Goal: Navigation & Orientation: Find specific page/section

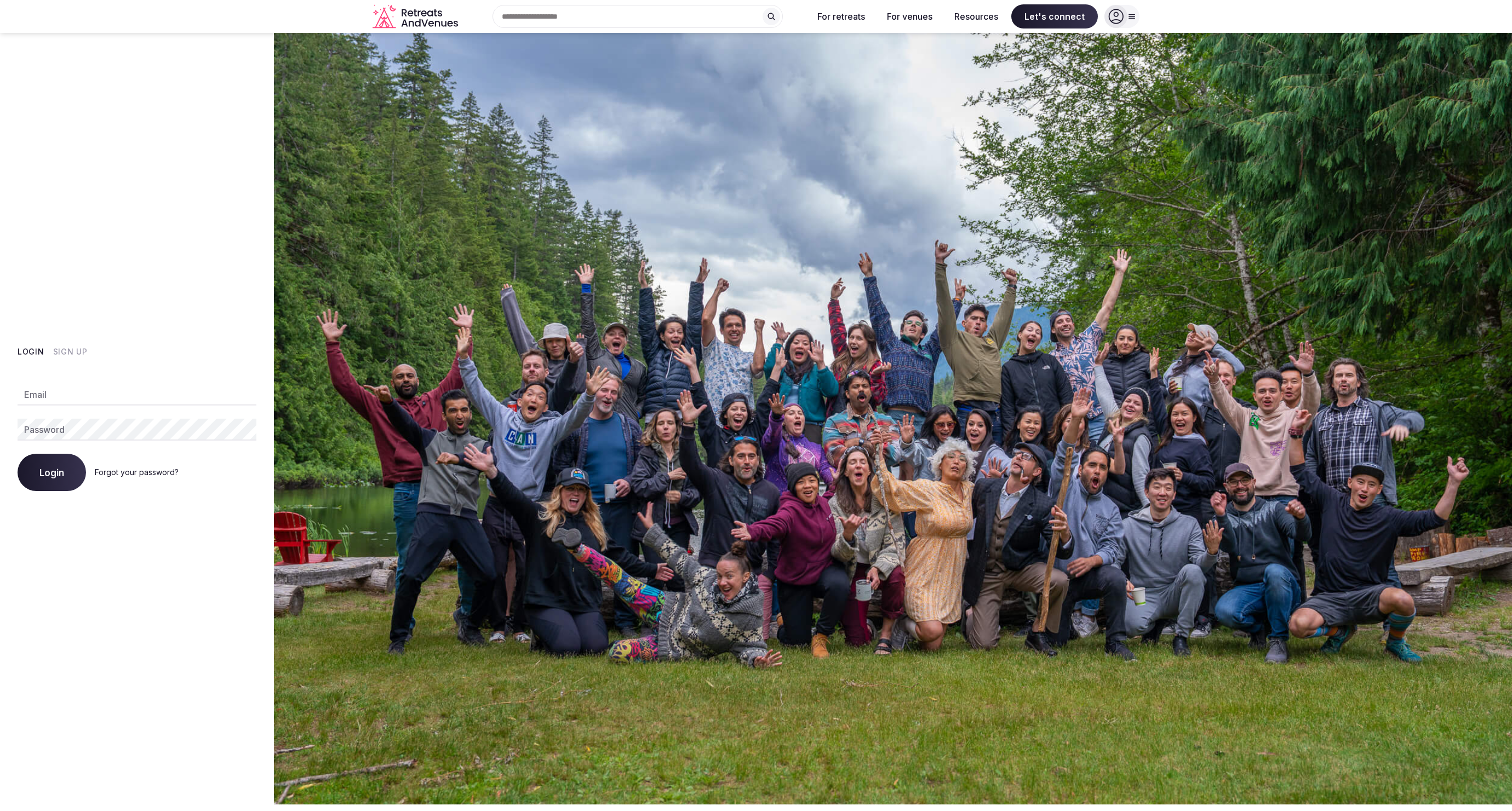
click at [62, 392] on input "Email" at bounding box center [137, 395] width 239 height 22
type input "**********"
click at [18, 454] on button "Login" at bounding box center [52, 472] width 69 height 37
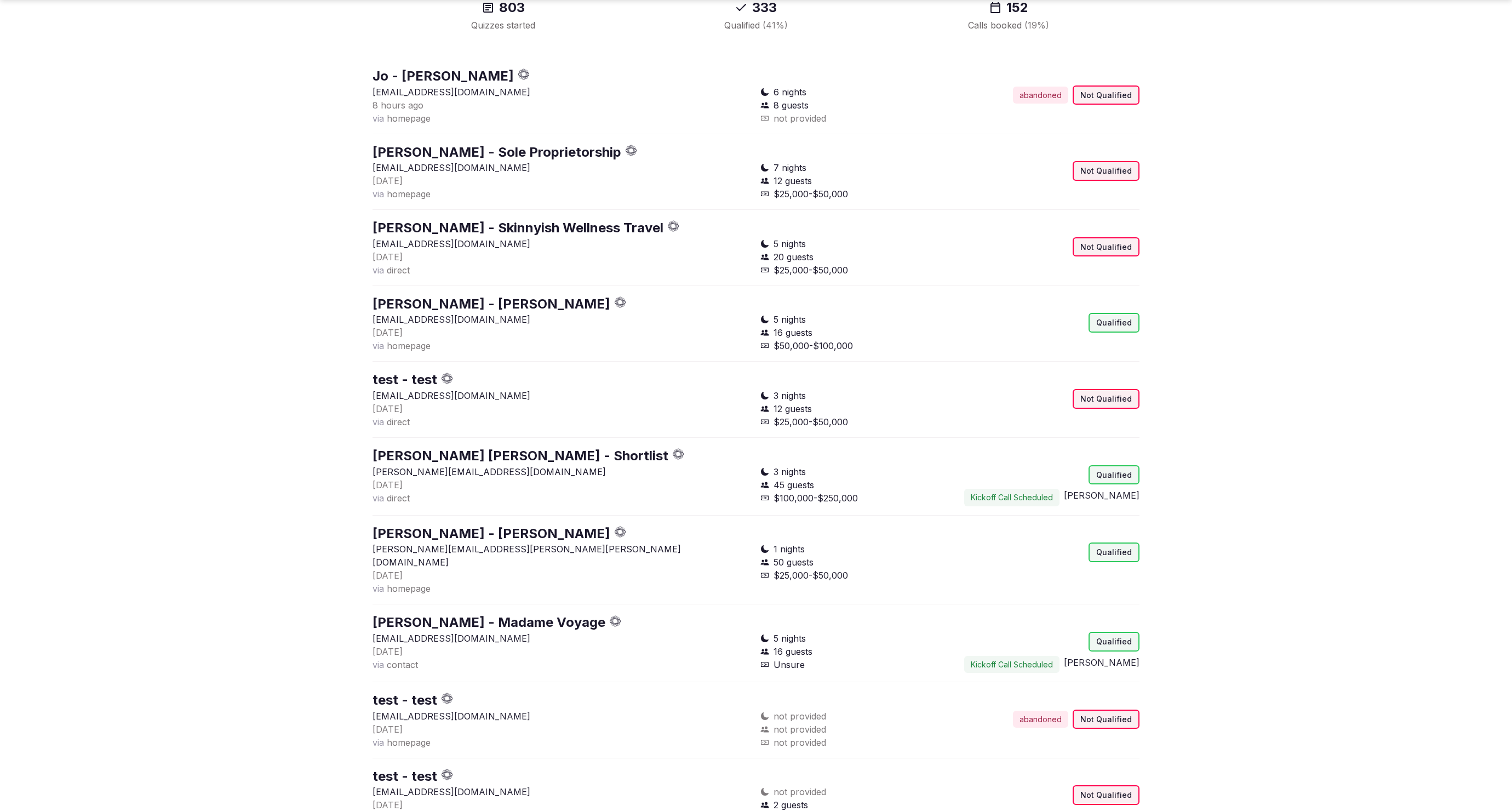
scroll to position [205, 0]
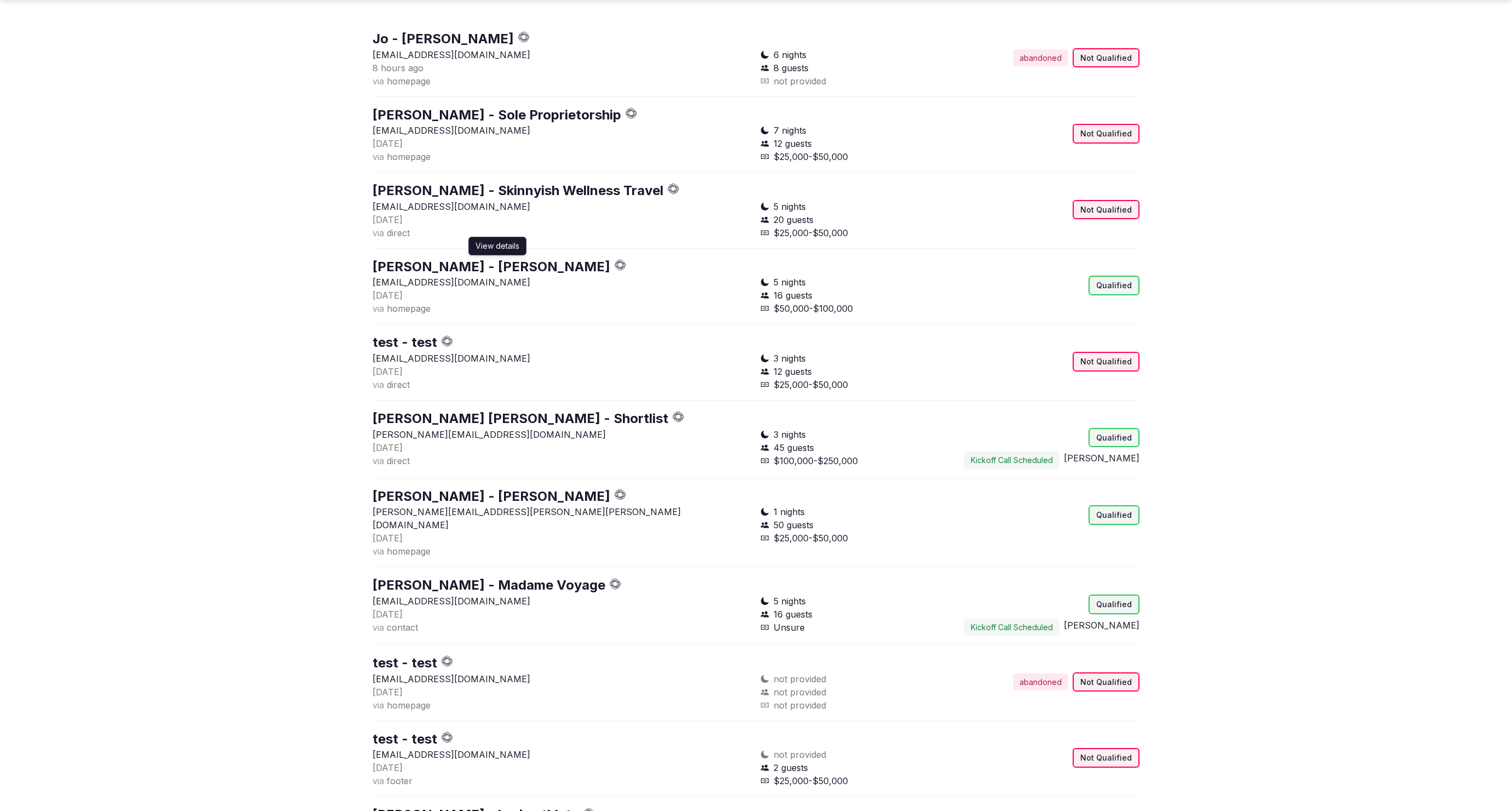
click at [507, 270] on link "Eleanor Dooley - Dooley" at bounding box center [492, 266] width 238 height 16
click at [482, 417] on link "Austen Stranahan - Shortlist" at bounding box center [521, 418] width 296 height 16
click at [484, 492] on link "Jennifer Zhou - Bing Han" at bounding box center [492, 496] width 238 height 16
click at [481, 577] on link "Anissa - Madame Voyage" at bounding box center [489, 584] width 233 height 16
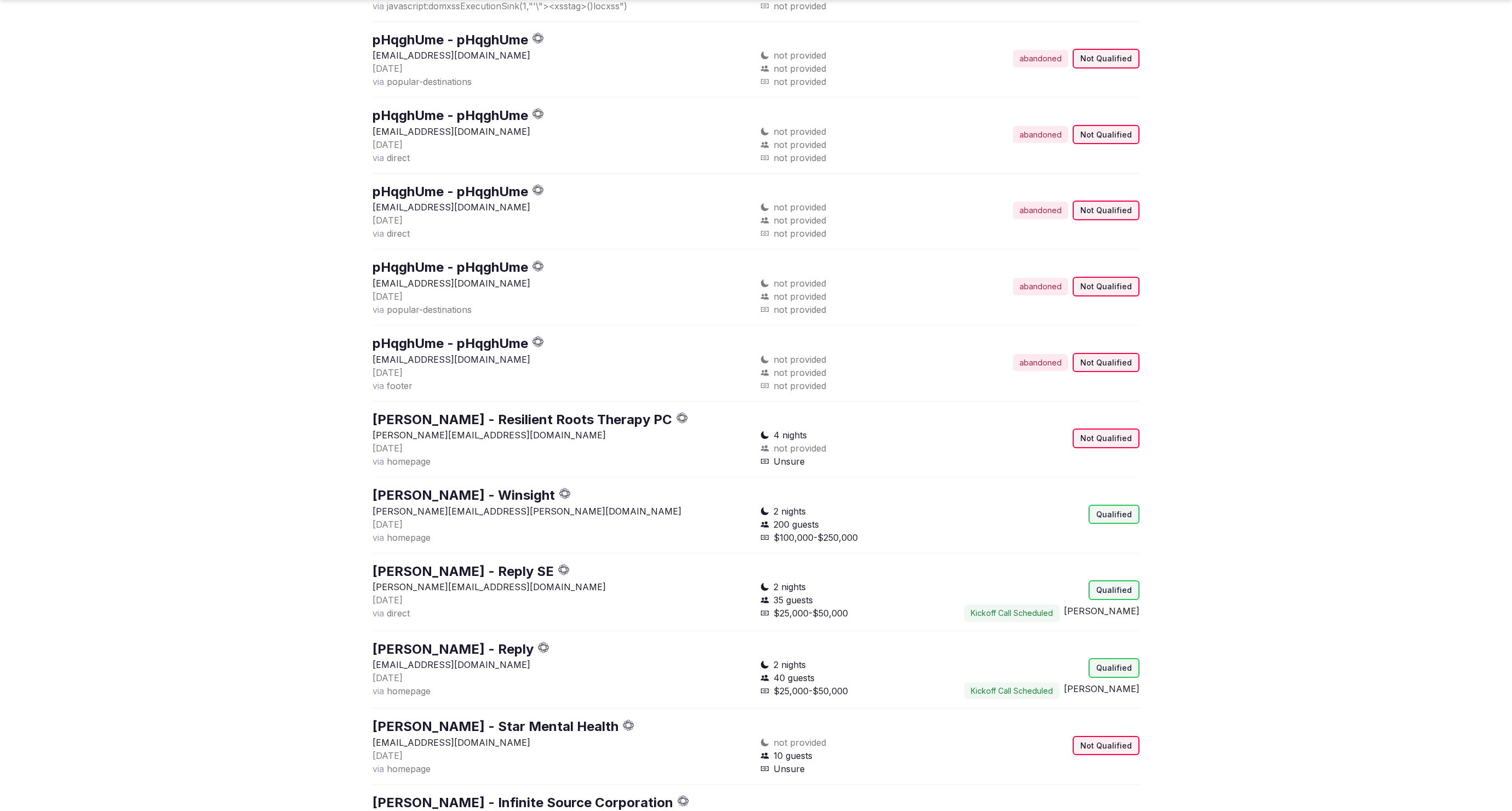
scroll to position [2881, 0]
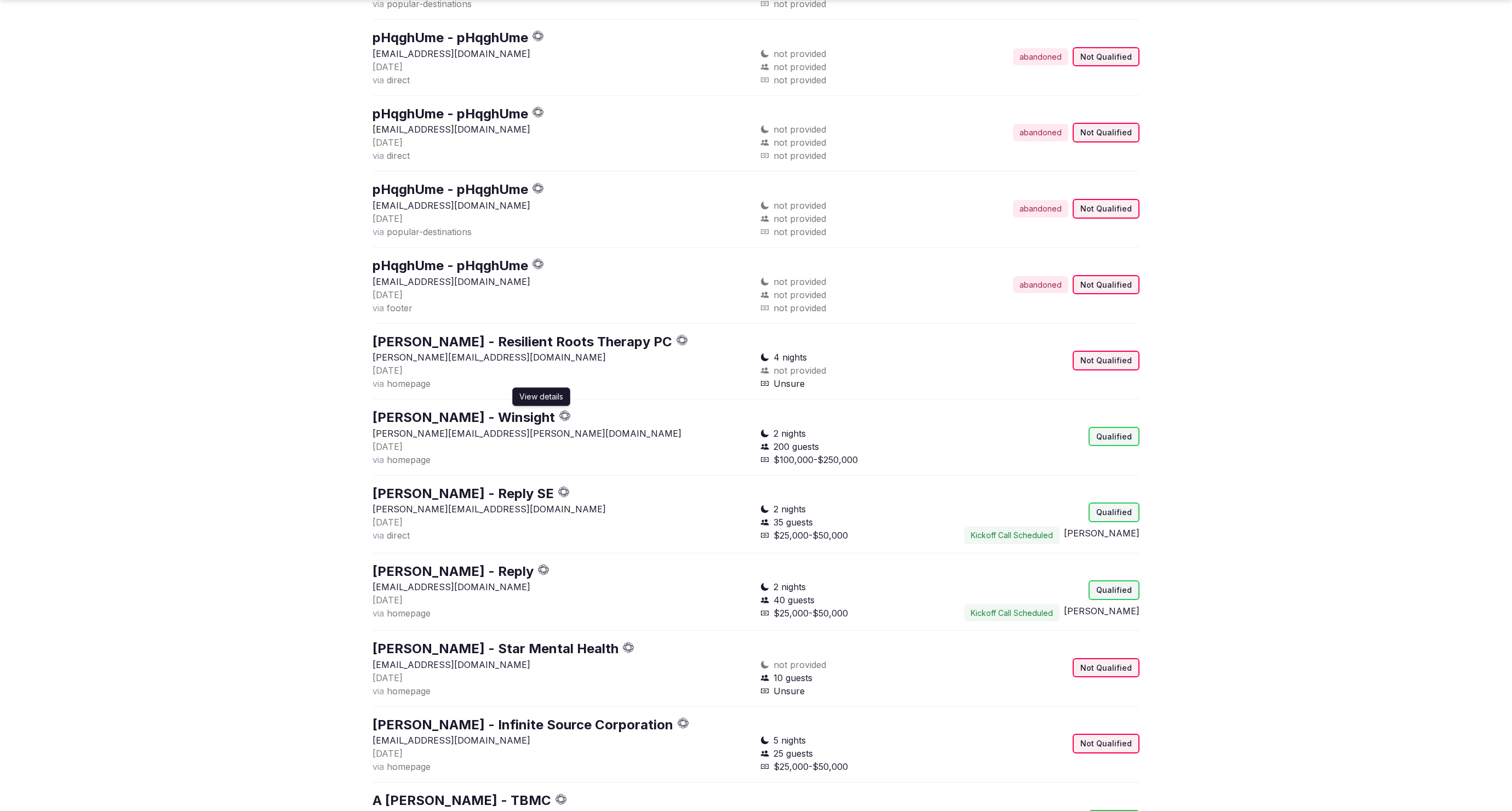
click at [465, 410] on link "Amanda W Buehner - Winsight" at bounding box center [464, 417] width 183 height 16
click at [470, 486] on link "Daniela Müller - Reply SE" at bounding box center [463, 493] width 181 height 16
click at [483, 563] on link "Anita Rochalska - Reply" at bounding box center [453, 571] width 161 height 16
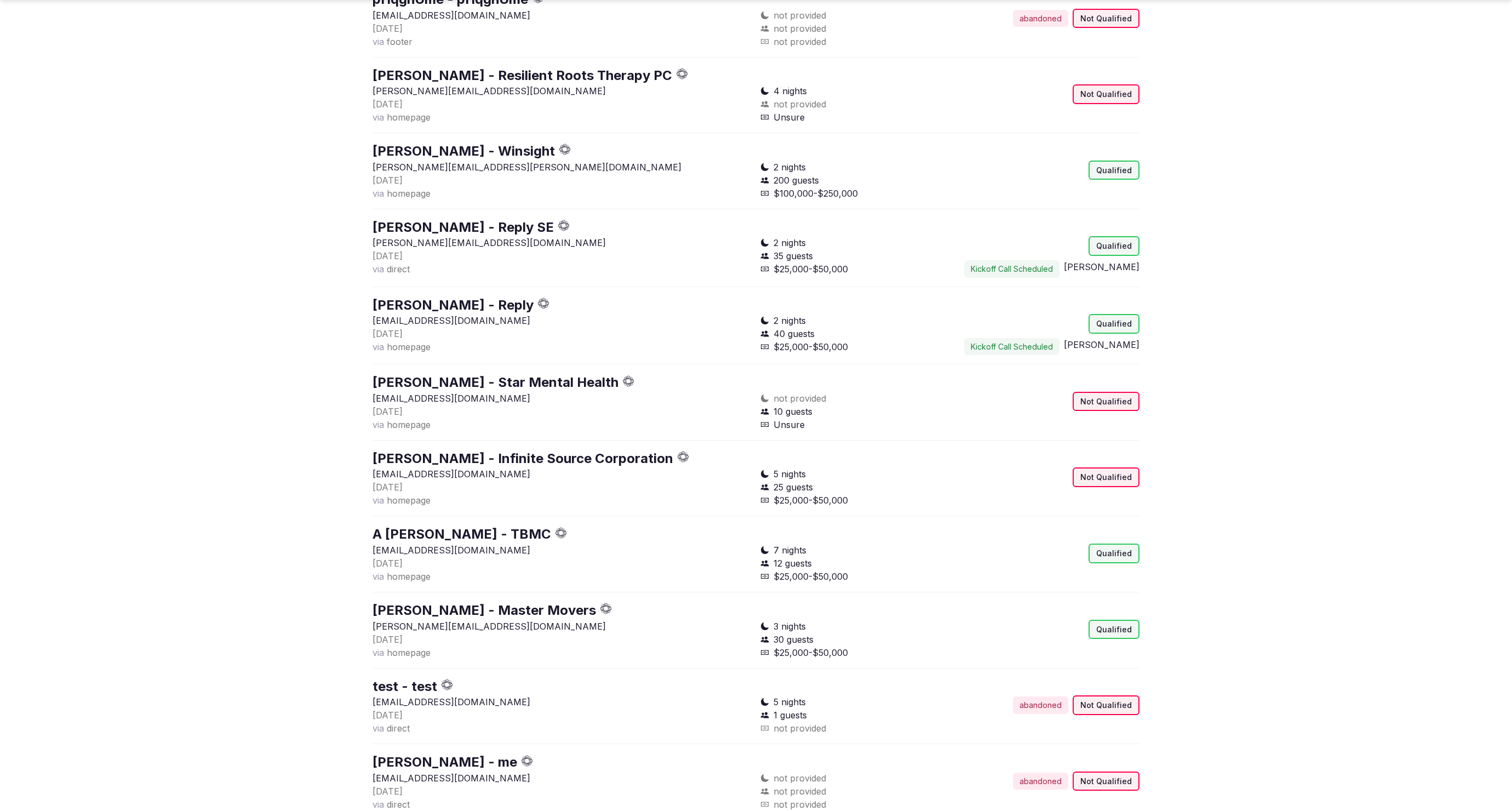
scroll to position [3172, 0]
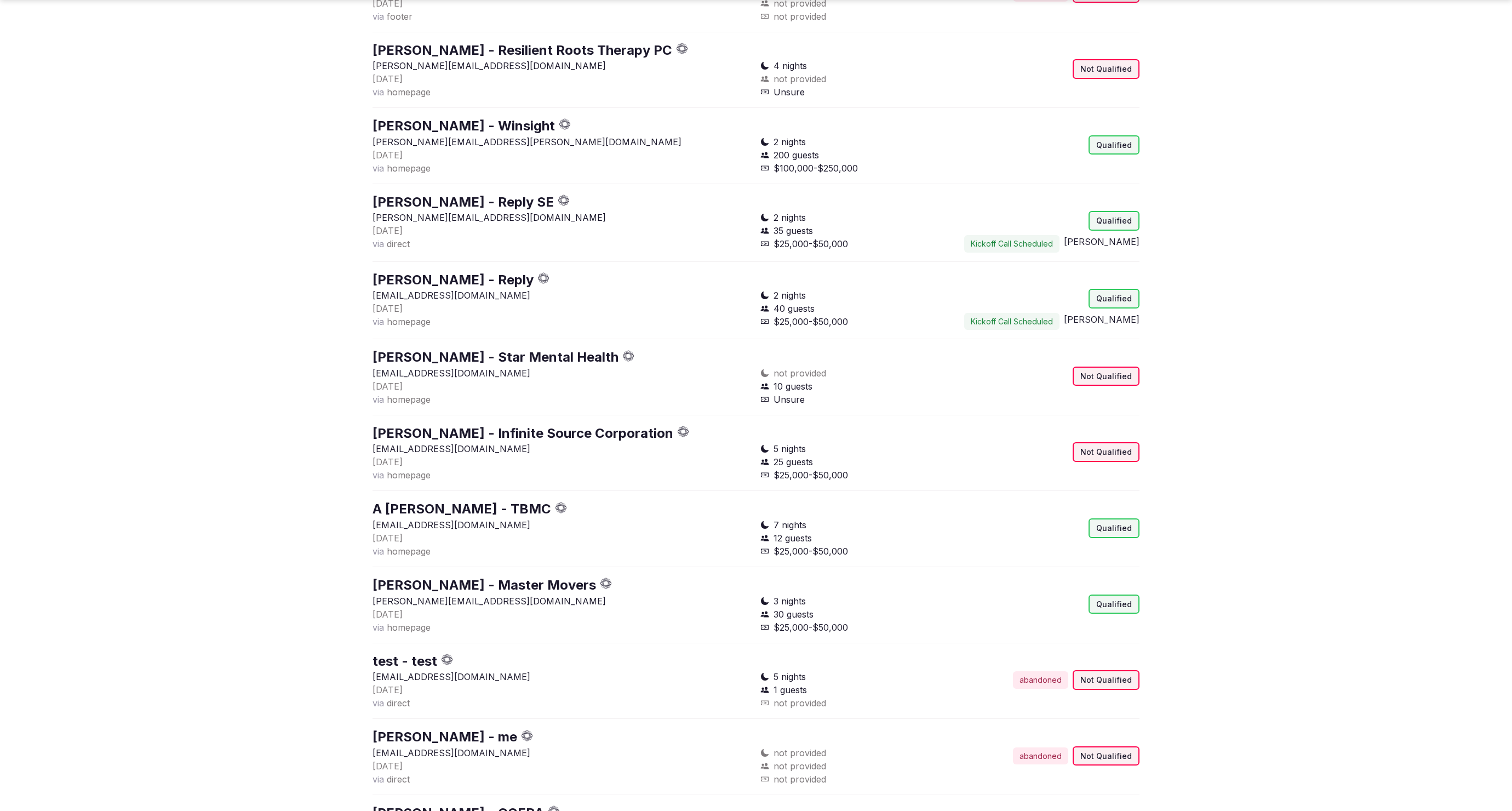
click at [461, 501] on link "A Huber - TBMC" at bounding box center [462, 508] width 179 height 16
click at [479, 577] on link "Chad Coatney - Master Movers" at bounding box center [484, 584] width 223 height 16
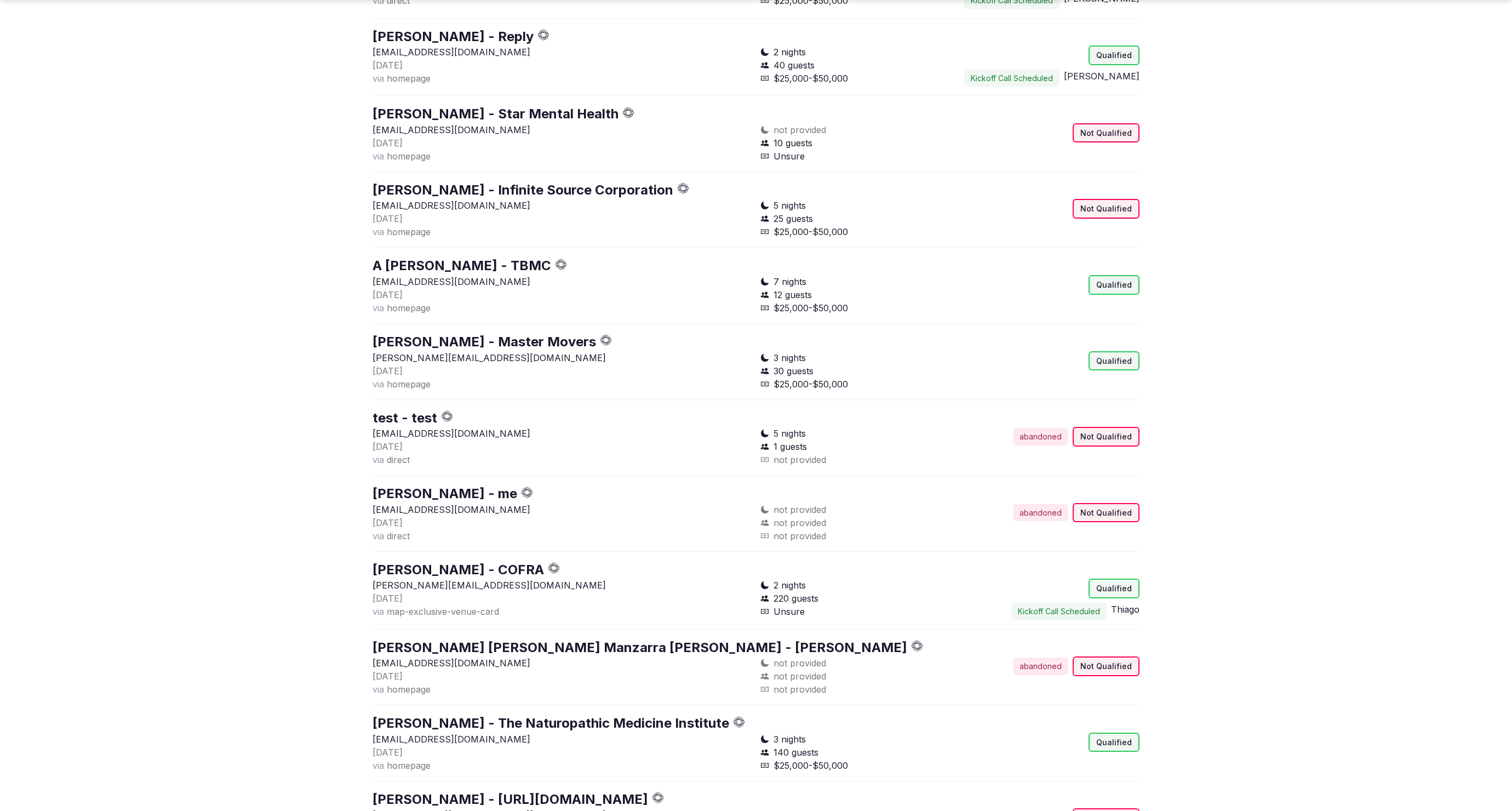
scroll to position [3581, 0]
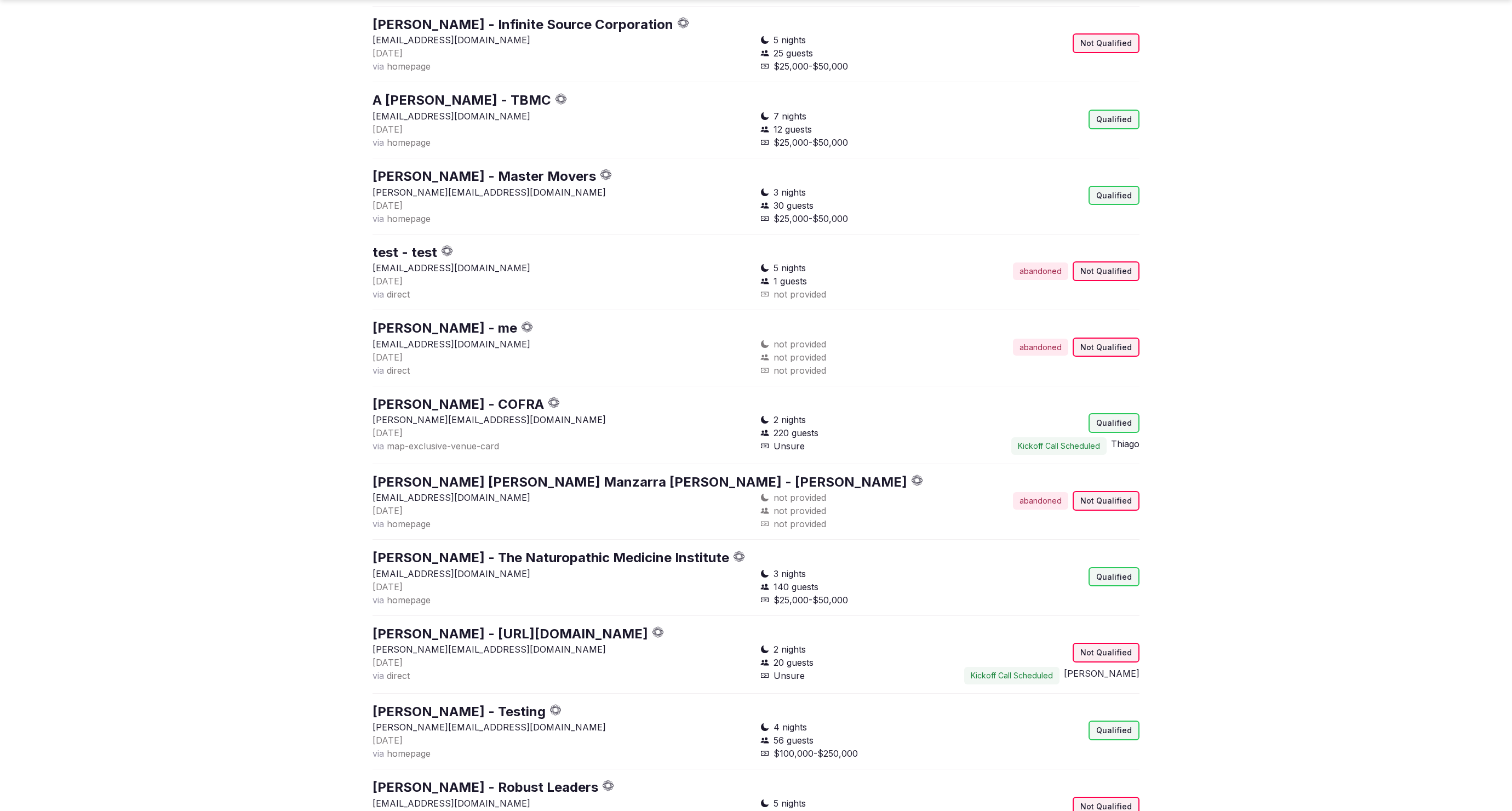
click at [469, 396] on link "Elizabeth Bate - COFRA" at bounding box center [458, 403] width 171 height 16
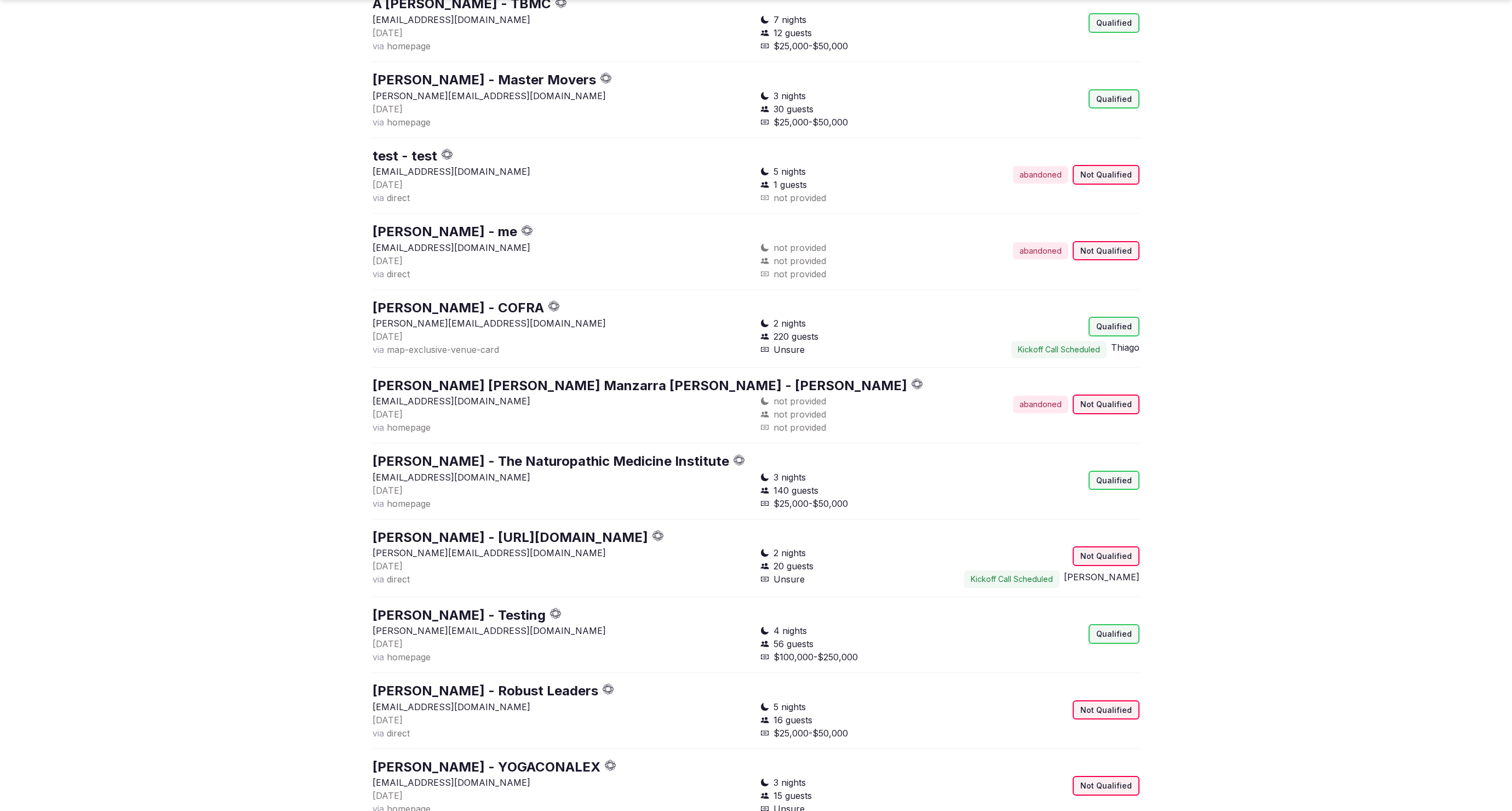
scroll to position [3711, 0]
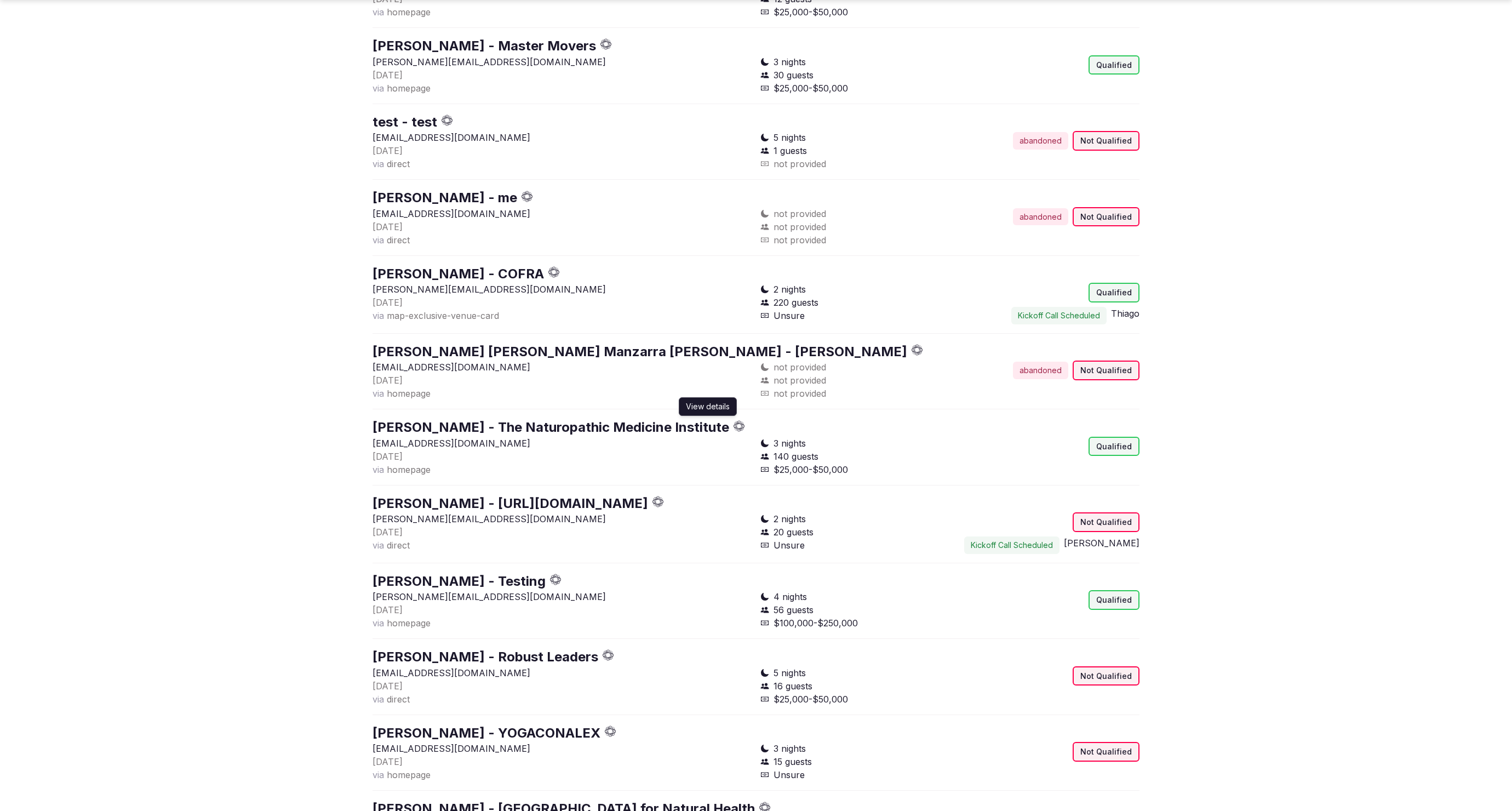
click at [476, 419] on link "Christie Fleetwood - The Naturopathic Medicine Institute" at bounding box center [551, 427] width 357 height 16
click at [475, 573] on link "Mike Tan - Testing" at bounding box center [459, 581] width 173 height 16
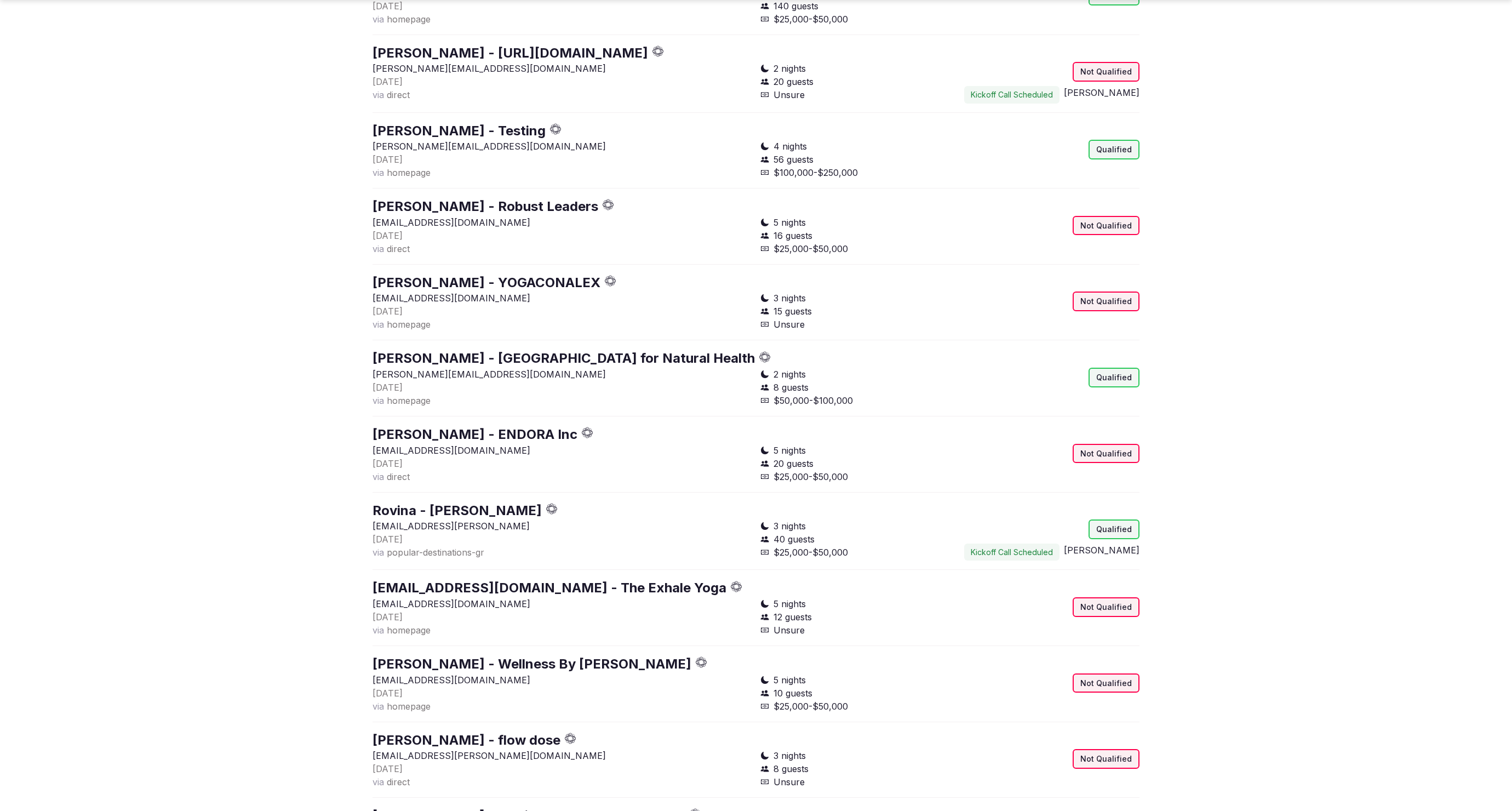
scroll to position [4168, 0]
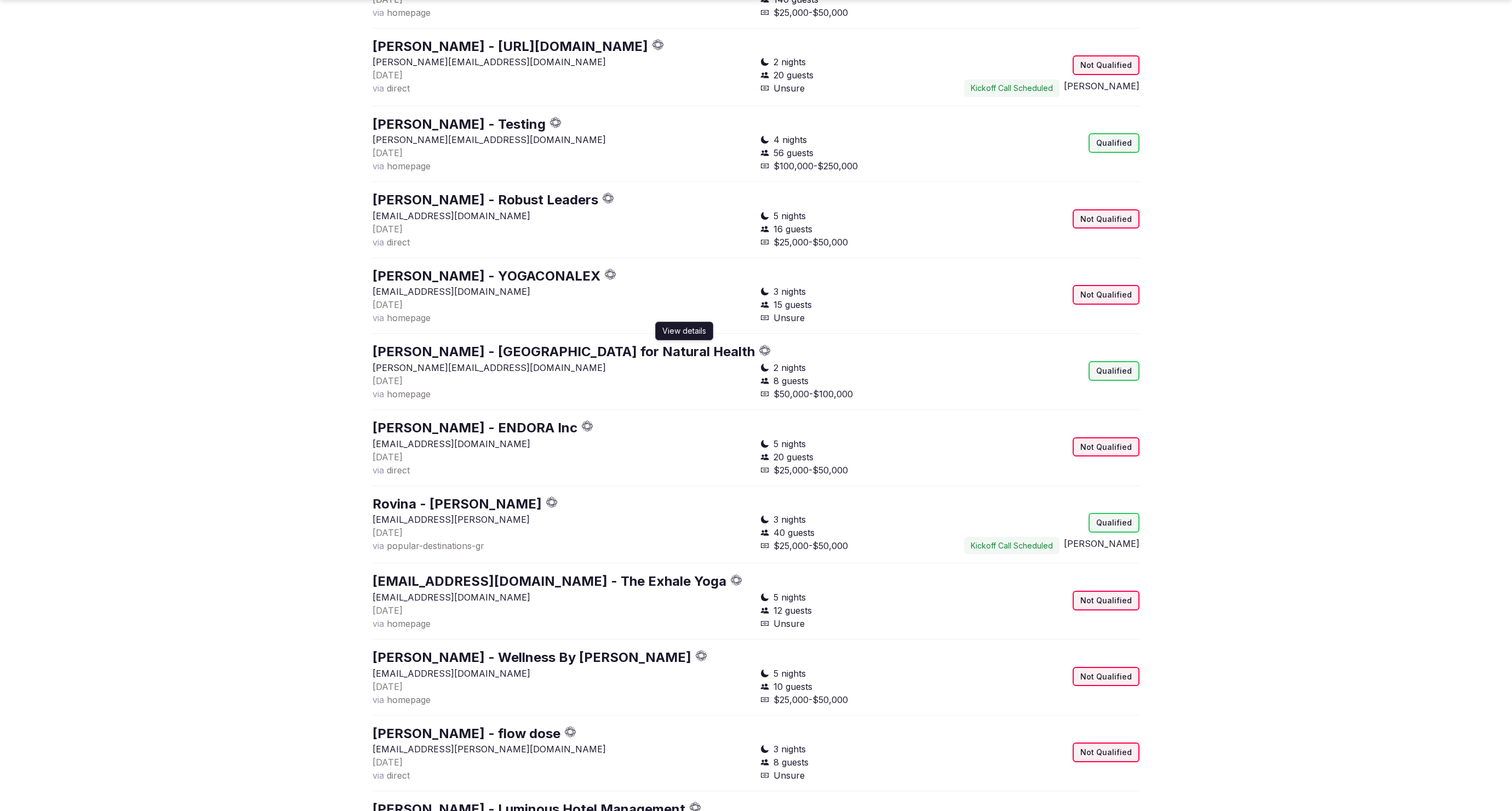
click at [474, 344] on link "Laura Futterman - Stamford Center for Natural Health" at bounding box center [564, 351] width 382 height 16
click at [450, 494] on button "Rovina - D Souza" at bounding box center [457, 503] width 169 height 18
click at [454, 496] on link "Rovina - D Souza" at bounding box center [457, 503] width 169 height 16
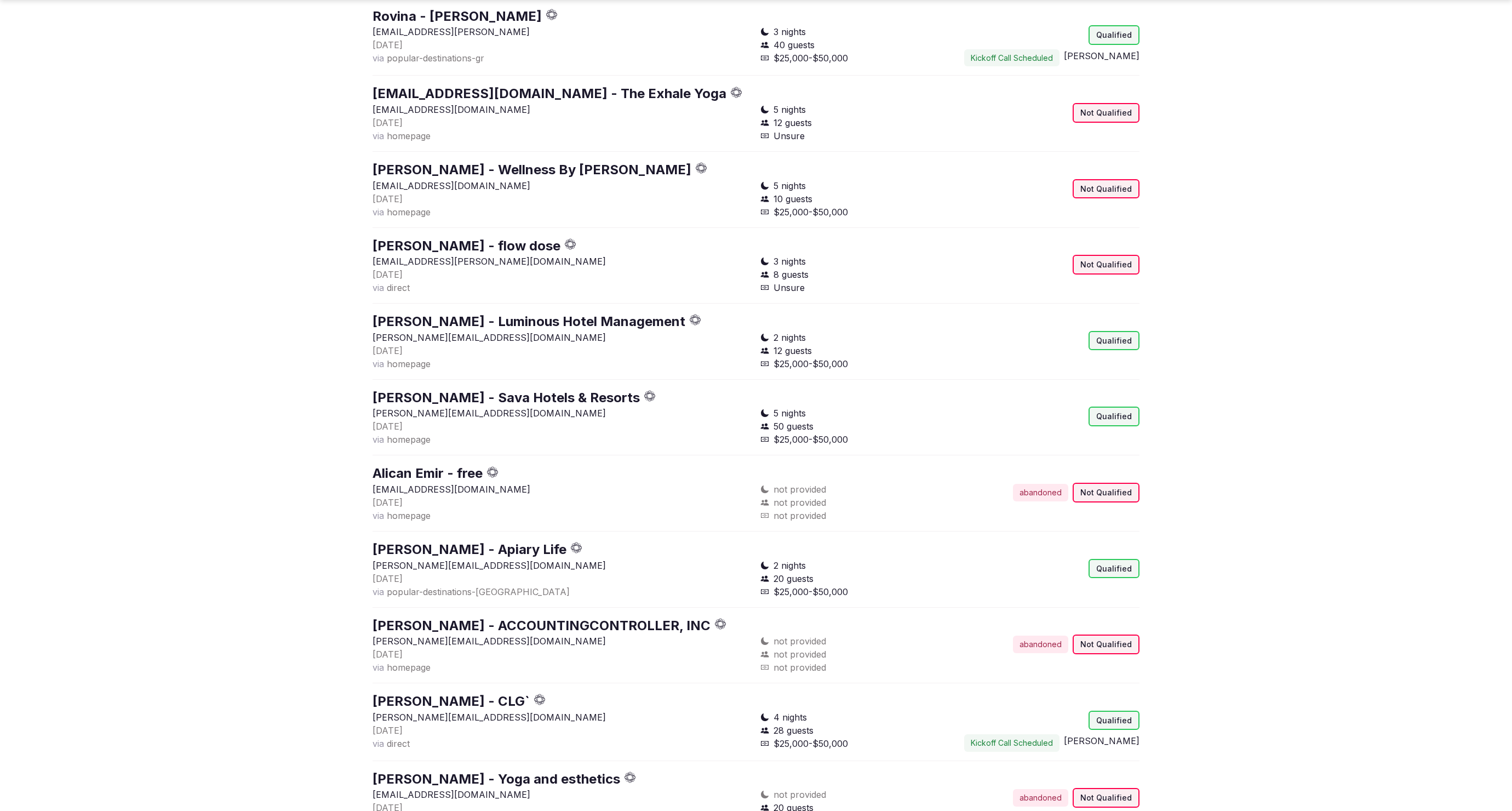
scroll to position [4774, 0]
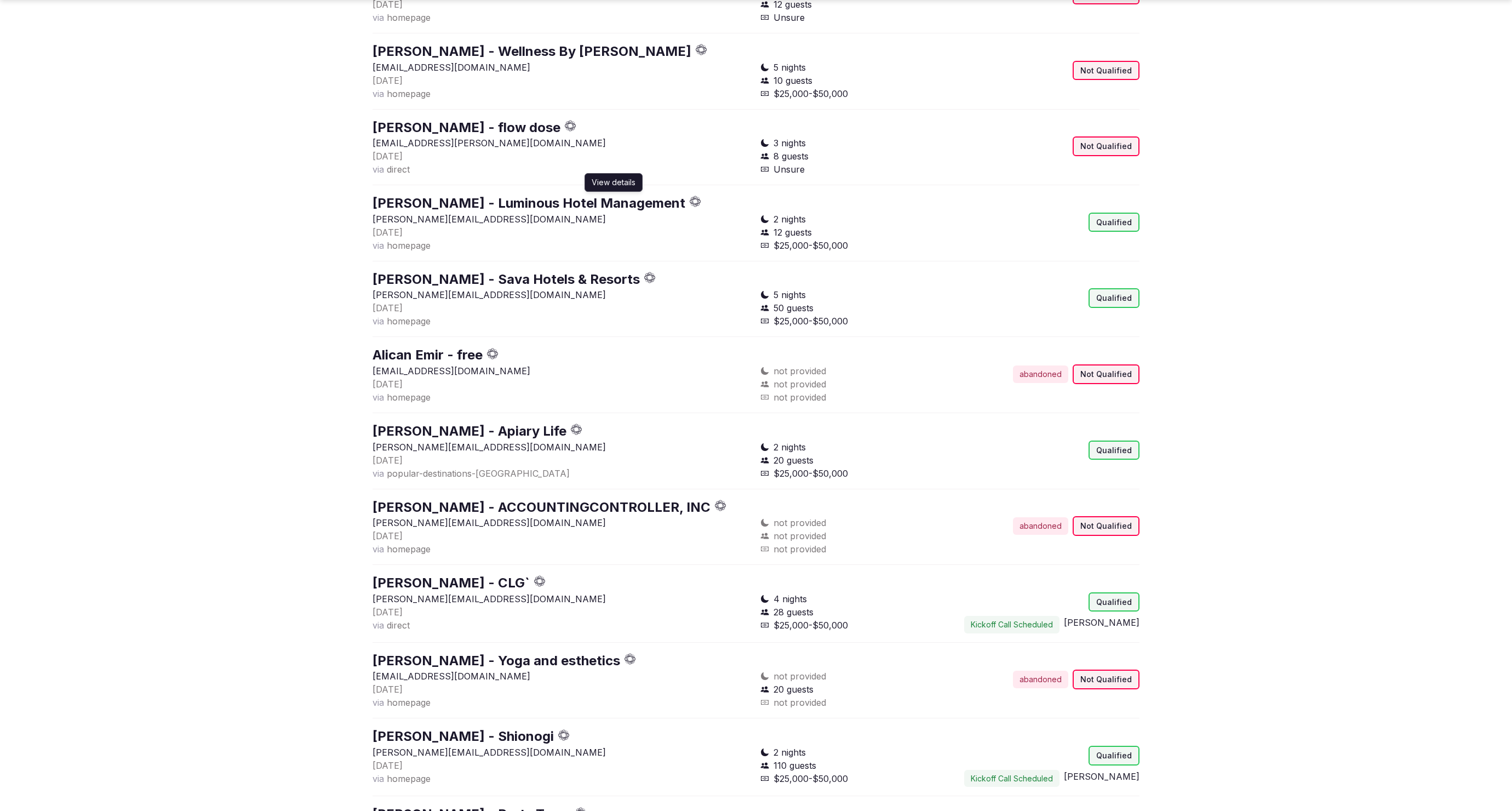
click at [482, 195] on link "James Fair - Luminous Hotel Management" at bounding box center [529, 202] width 313 height 16
click at [497, 271] on link "Ilda Šećkanović - Sava Hotels & Resorts" at bounding box center [507, 278] width 268 height 16
click at [474, 423] on link "Emily Foy - Apiary Life" at bounding box center [470, 431] width 194 height 16
click at [472, 575] on link "Emilie Jones - CLG`" at bounding box center [452, 582] width 158 height 16
click at [477, 728] on link "Nahida Househ - Shionogi" at bounding box center [463, 736] width 181 height 16
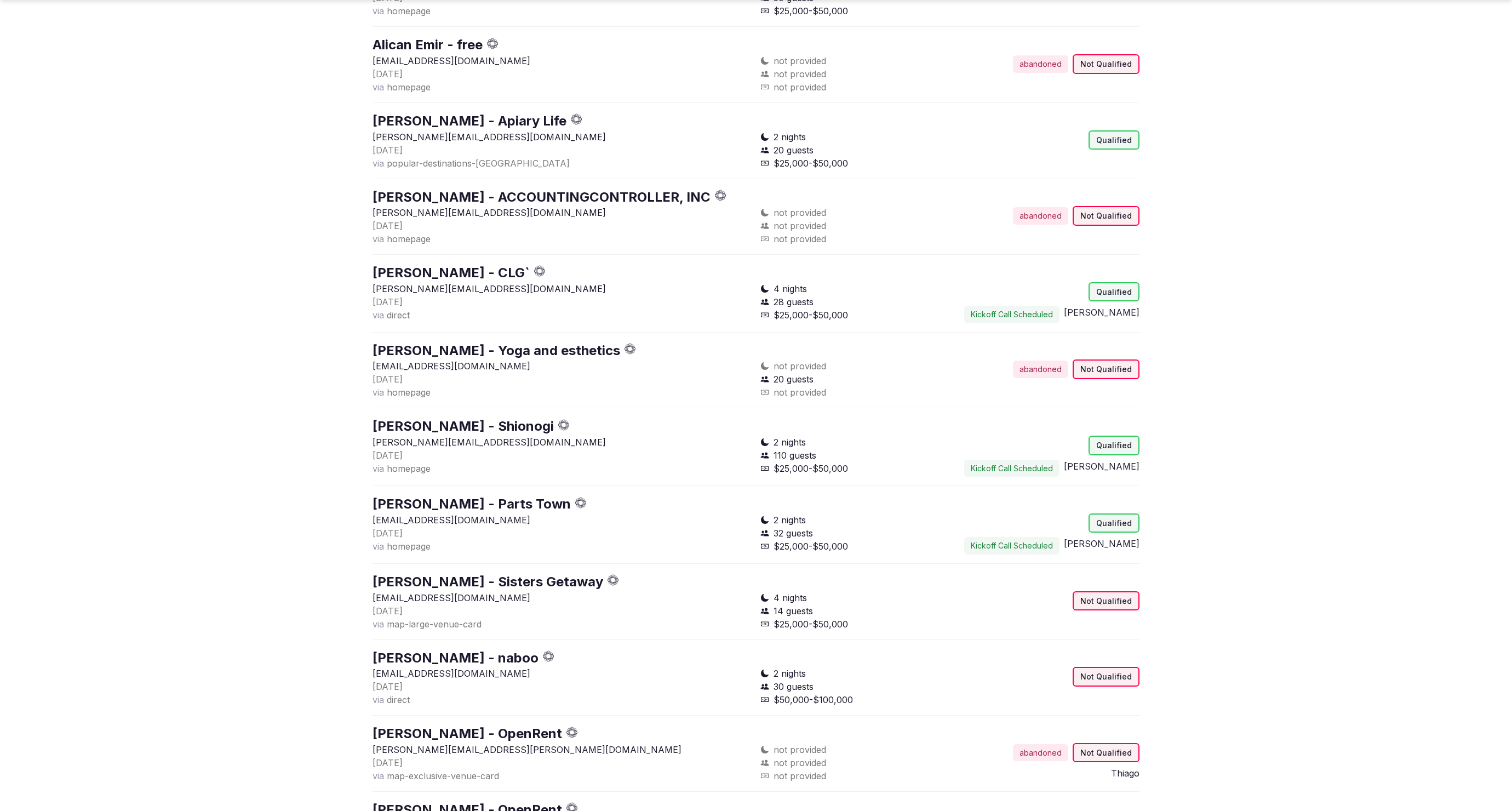
scroll to position [5175, 0]
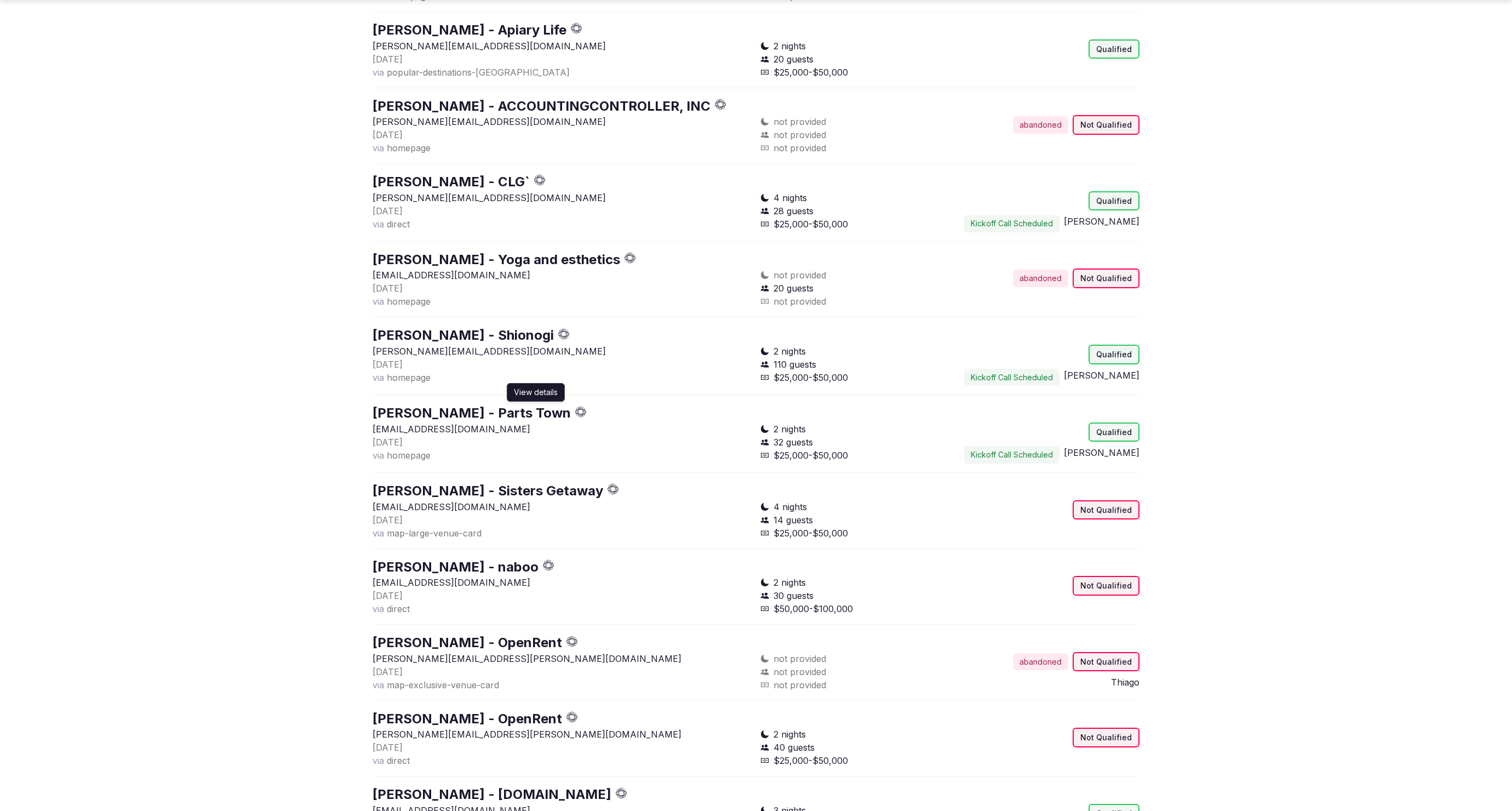
click at [502, 406] on link "Jennifer Altstadt - Parts Town" at bounding box center [472, 412] width 198 height 16
